Goal: Obtain resource: Download file/media

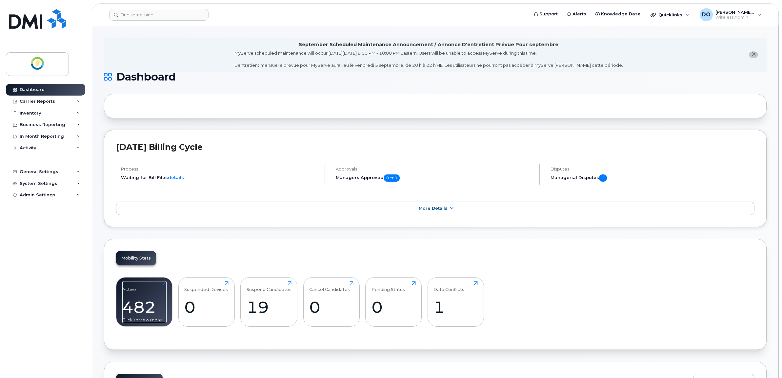
click at [144, 301] on div "482" at bounding box center [144, 307] width 44 height 19
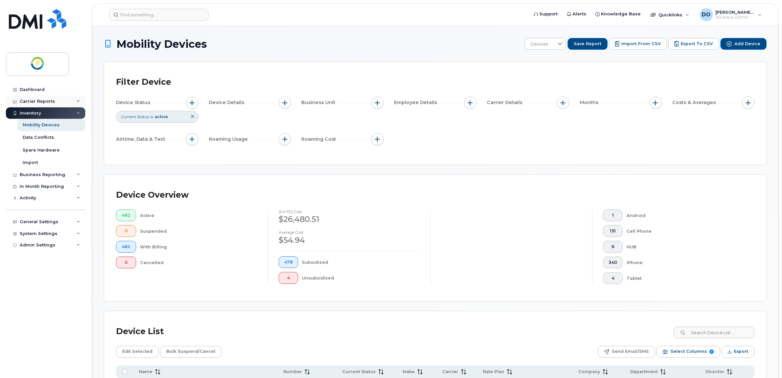
click at [30, 100] on div "Carrier Reports" at bounding box center [37, 101] width 35 height 5
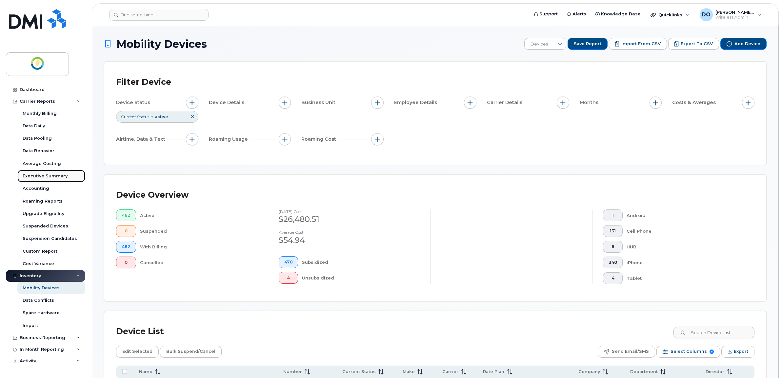
click at [40, 179] on div "Executive Summary" at bounding box center [45, 176] width 45 height 6
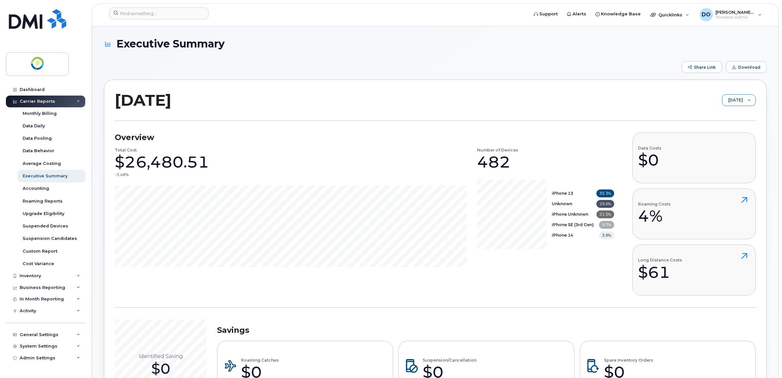
click at [726, 98] on span "[DATE]" at bounding box center [732, 101] width 21 height 12
click at [717, 128] on span "August 2025" at bounding box center [715, 129] width 14 height 6
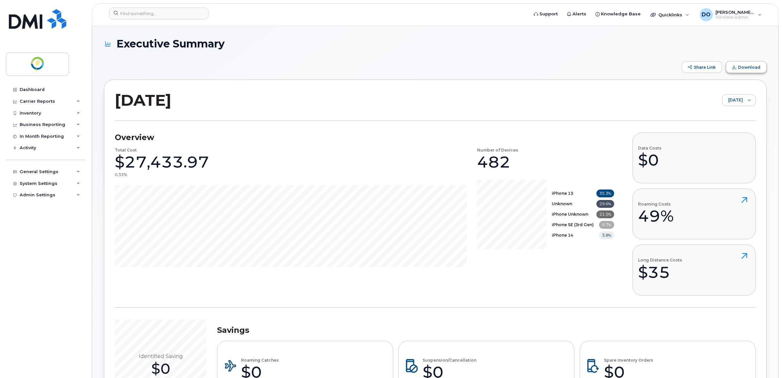
click at [748, 65] on span "Download" at bounding box center [749, 67] width 22 height 5
click at [36, 91] on div "Dashboard" at bounding box center [32, 89] width 25 height 5
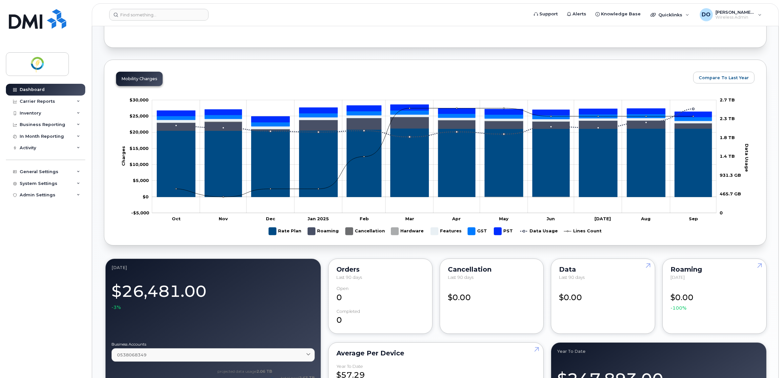
scroll to position [328, 0]
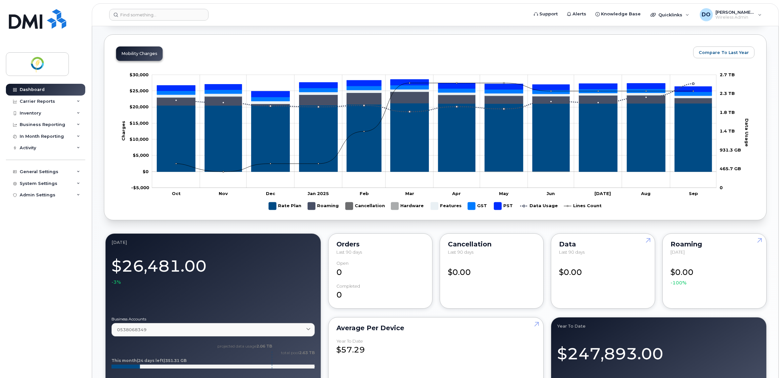
drag, startPoint x: 434, startPoint y: 227, endPoint x: 407, endPoint y: 249, distance: 35.4
drag, startPoint x: 407, startPoint y: 249, endPoint x: 678, endPoint y: 63, distance: 328.9
click at [678, 63] on div "Zoom Out Charges $10,000 -$15,000 -$10,000 -$5,000 $0 $5,000 $10,000 $15,000 $2…" at bounding box center [435, 134] width 638 height 147
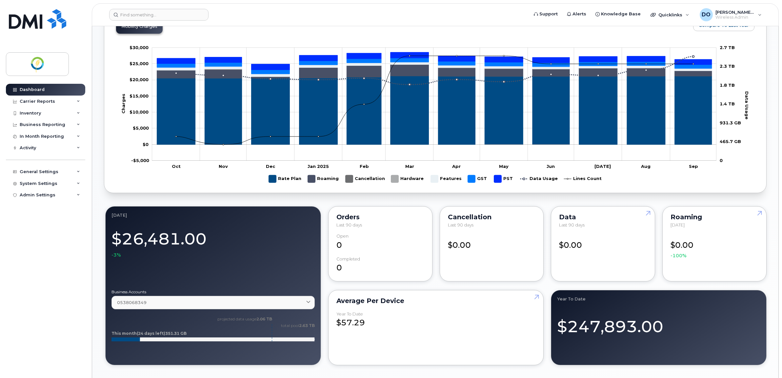
scroll to position [369, 0]
